Goal: Navigation & Orientation: Find specific page/section

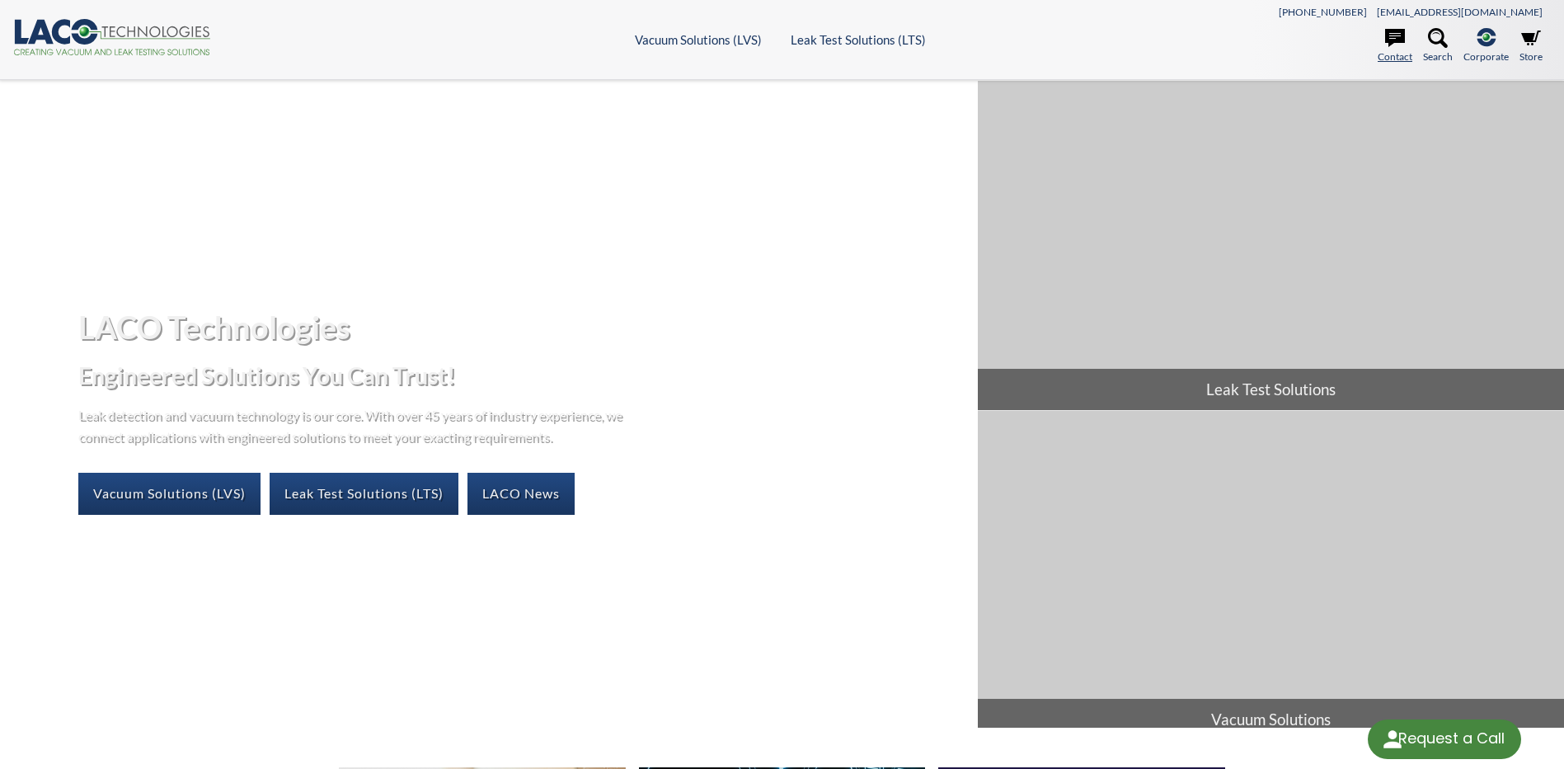
click at [1394, 40] on icon at bounding box center [1395, 38] width 20 height 18
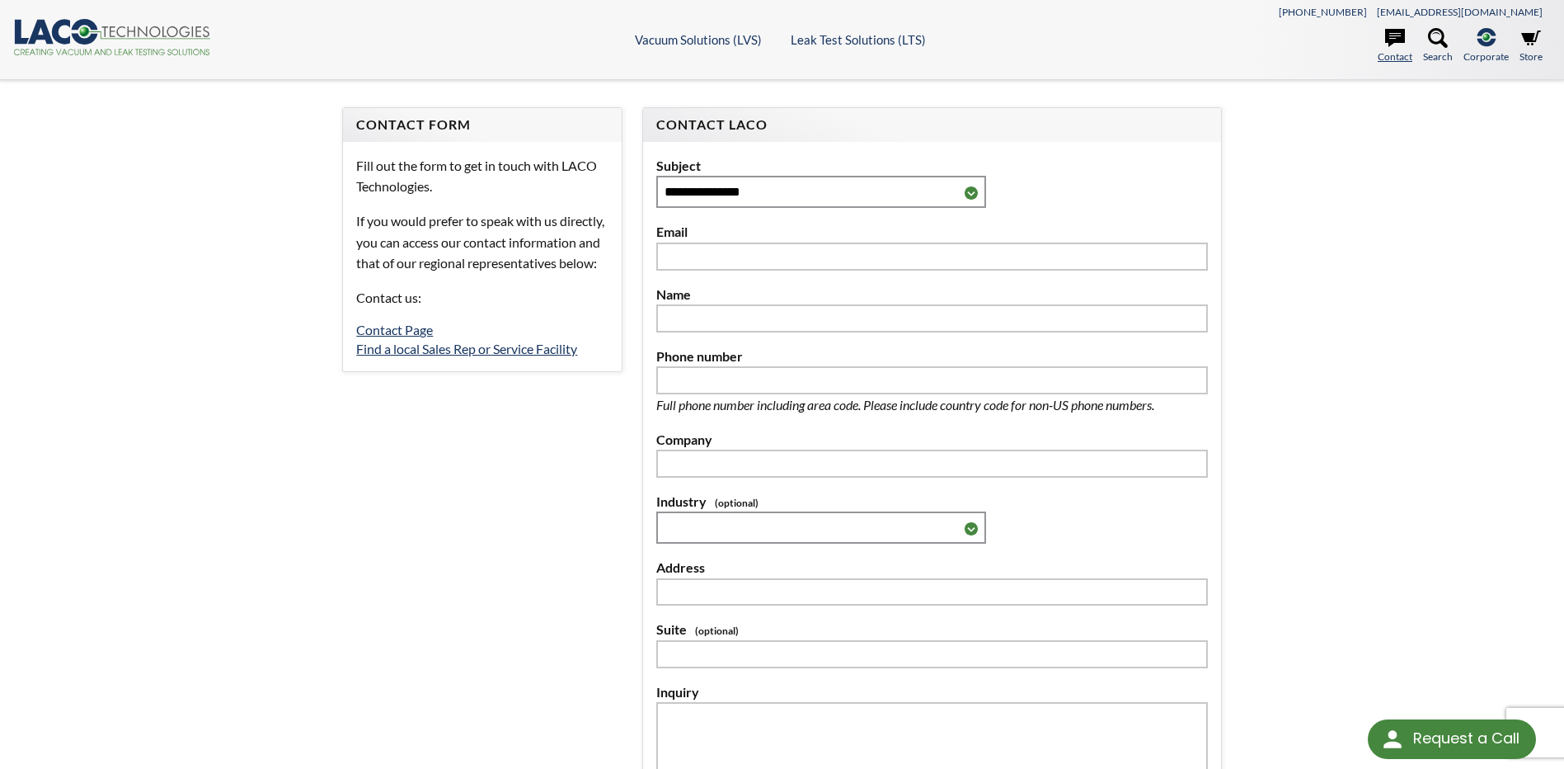
select select "Language Translate Widget"
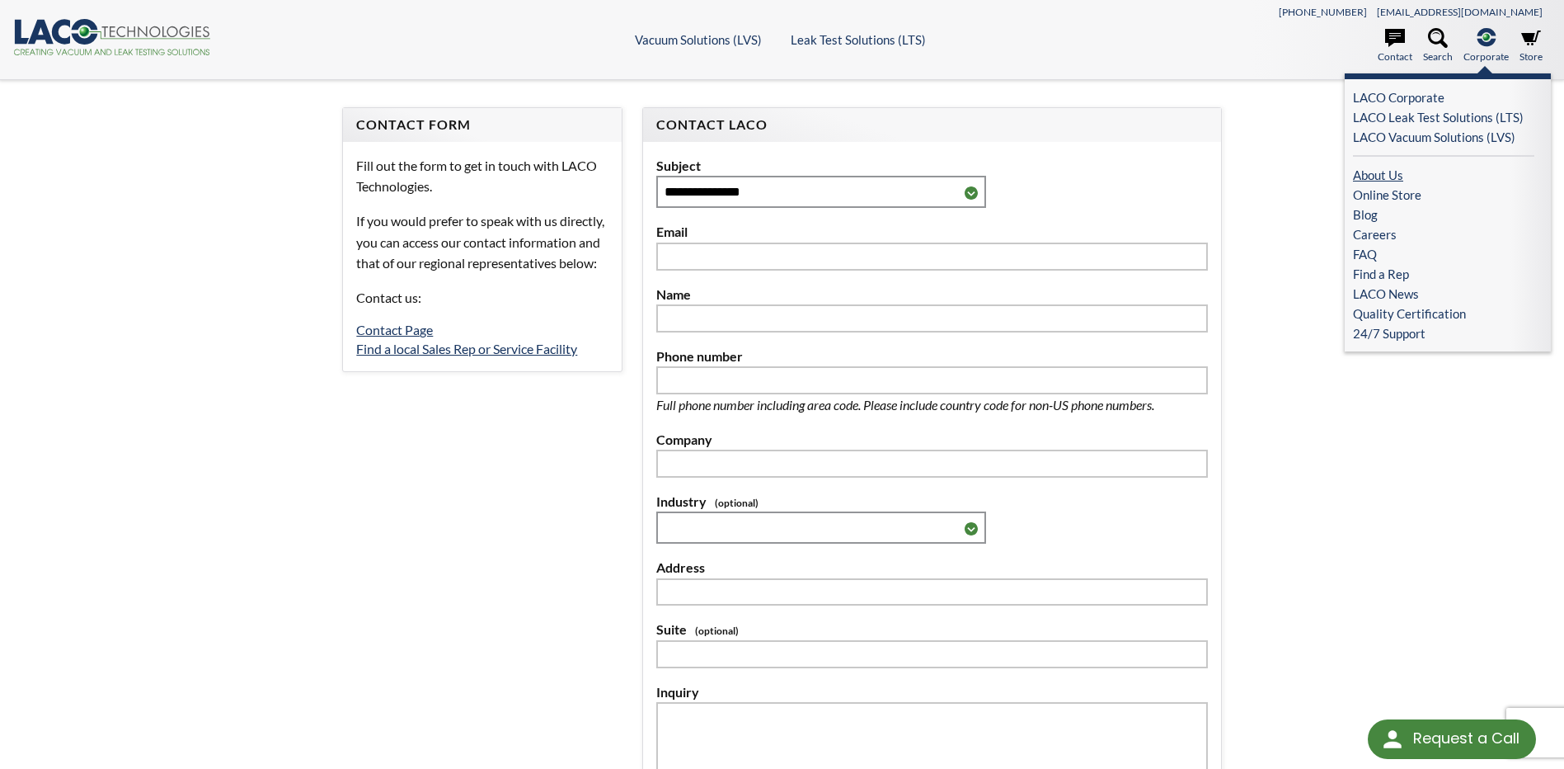
click at [1390, 182] on link "About Us" at bounding box center [1443, 175] width 181 height 20
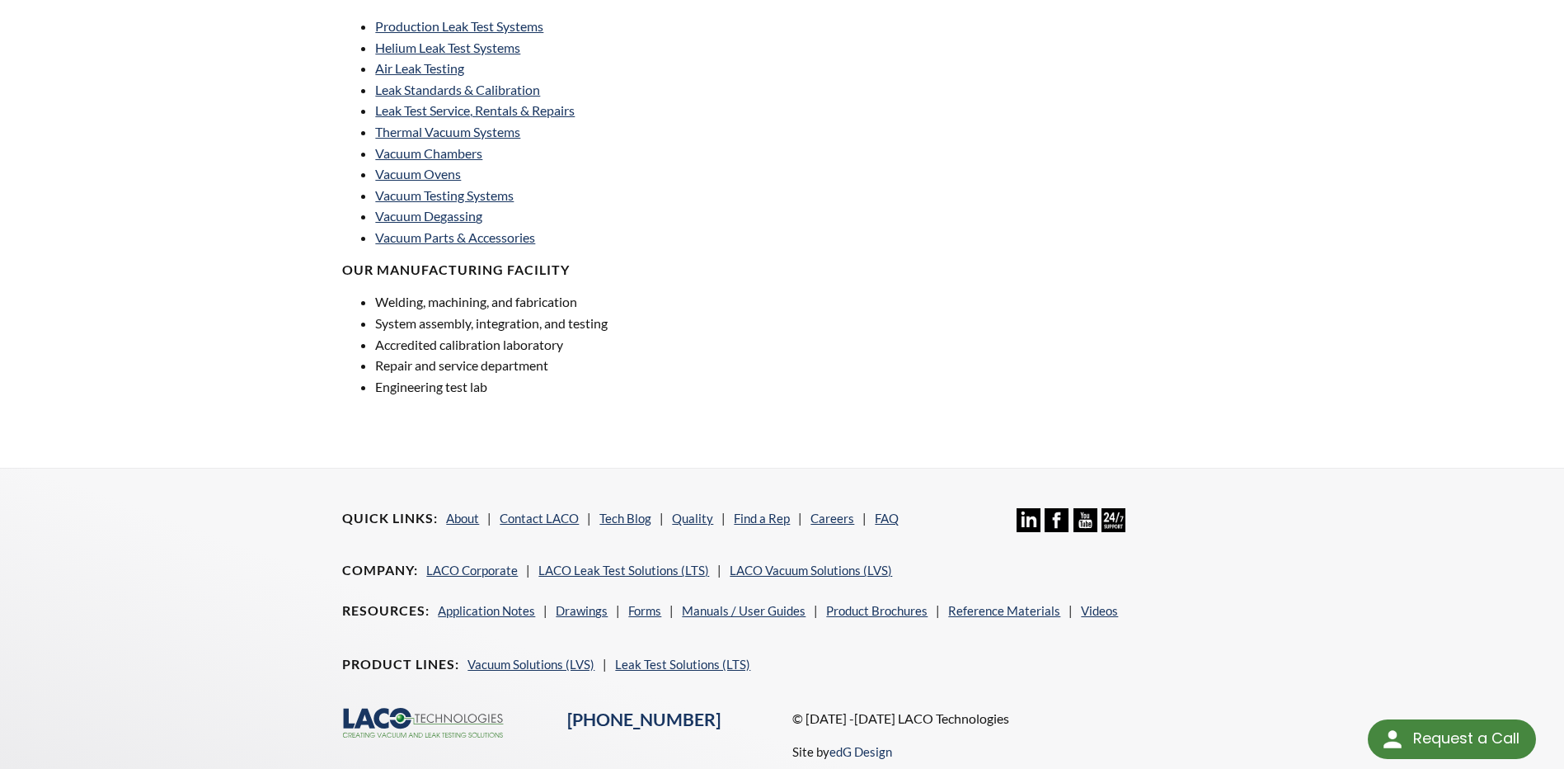
scroll to position [1155, 0]
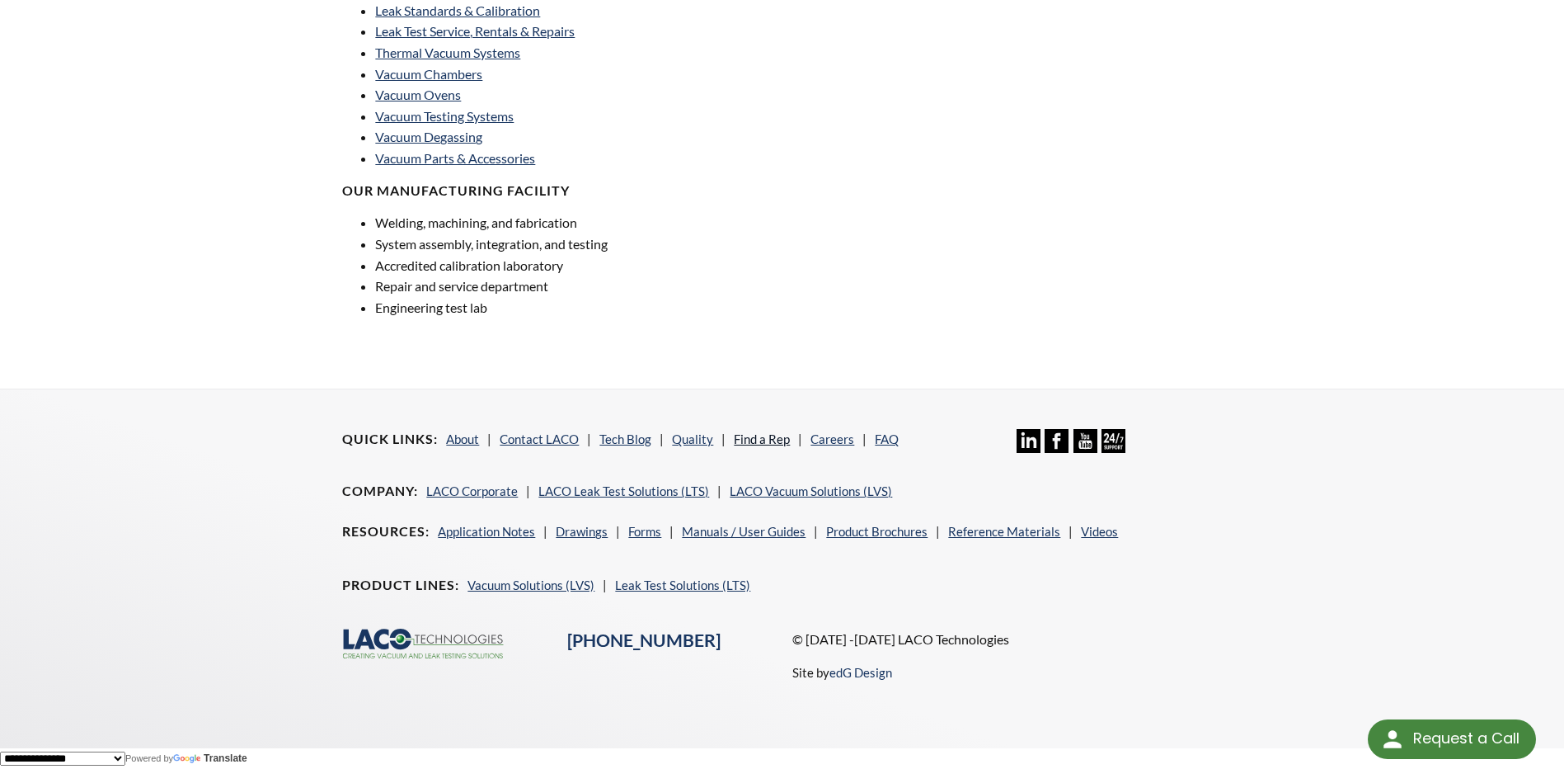
click at [749, 439] on link "Find a Rep" at bounding box center [762, 438] width 56 height 15
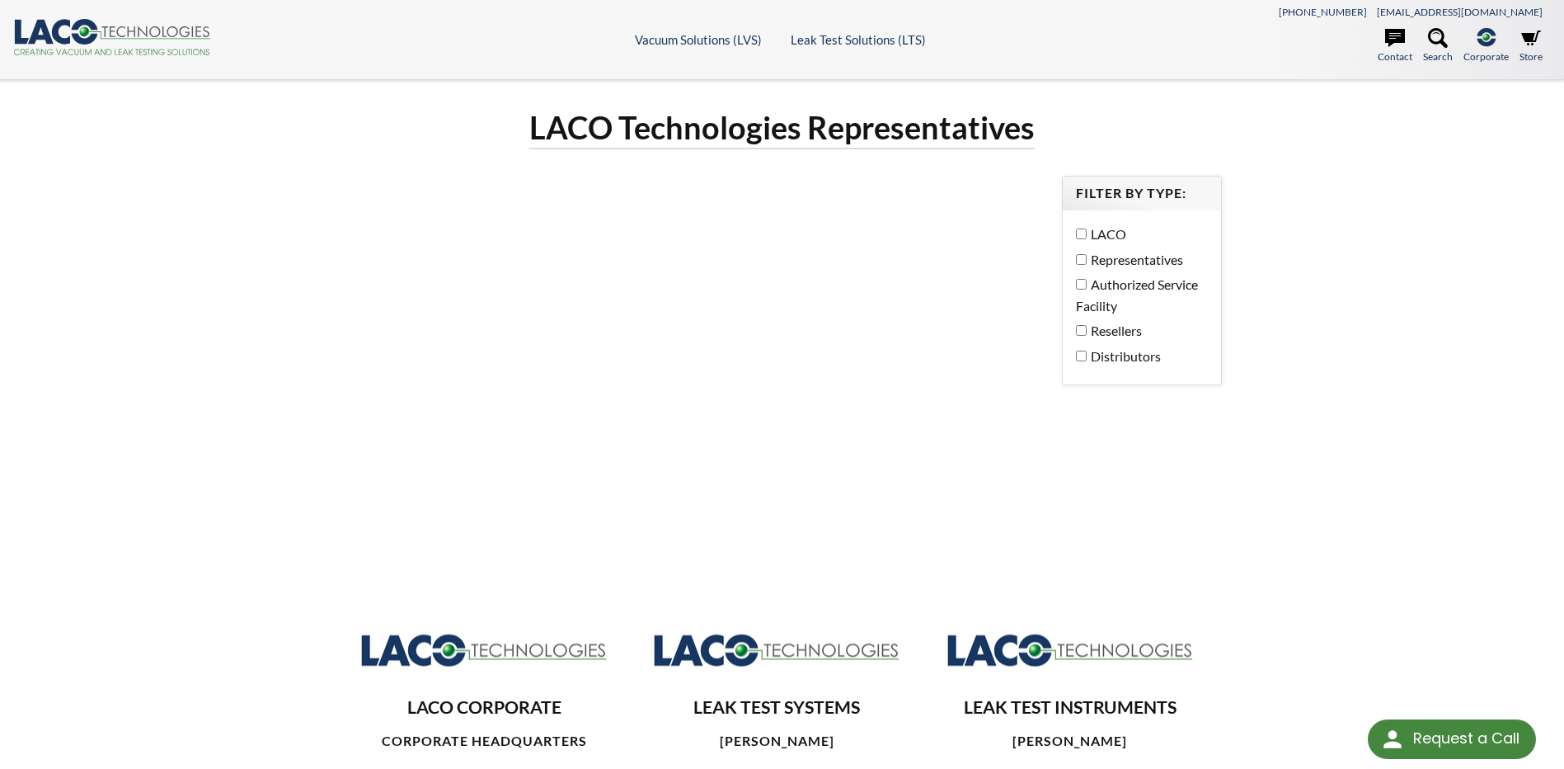
select select "Language Translate Widget"
